Goal: Task Accomplishment & Management: Manage account settings

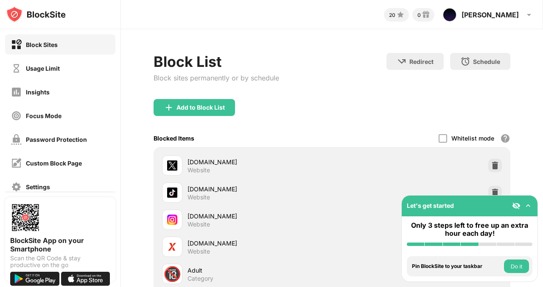
scroll to position [85, 0]
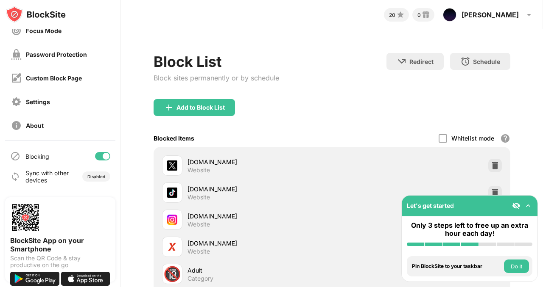
click at [98, 153] on div at bounding box center [102, 156] width 15 height 8
click at [96, 157] on div at bounding box center [99, 156] width 7 height 7
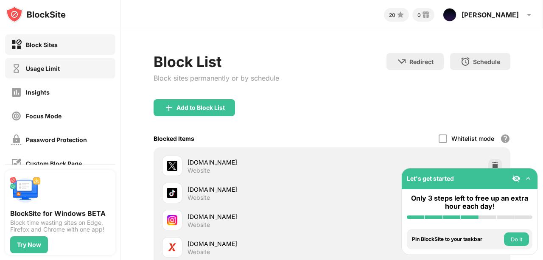
scroll to position [113, 0]
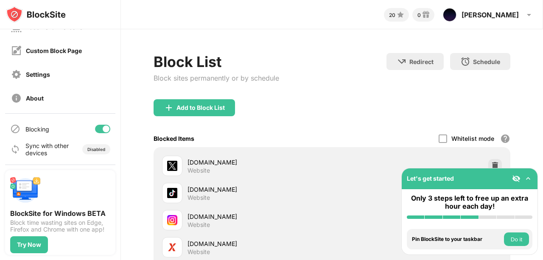
click at [103, 128] on div at bounding box center [106, 128] width 7 height 7
click at [98, 125] on div at bounding box center [102, 129] width 15 height 8
